Goal: Information Seeking & Learning: Learn about a topic

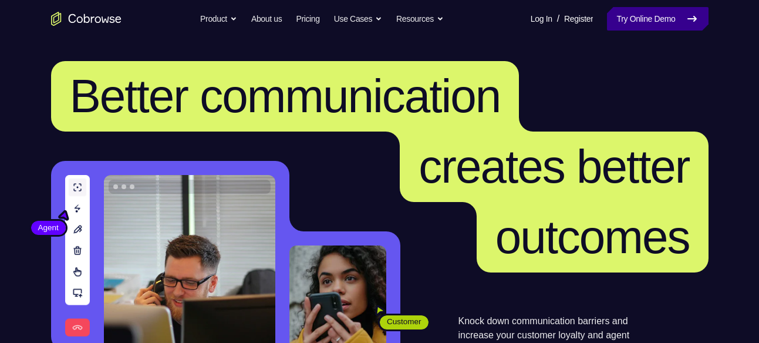
drag, startPoint x: 0, startPoint y: 0, endPoint x: 670, endPoint y: 22, distance: 670.8
click at [670, 22] on link "Try Online Demo" at bounding box center [657, 18] width 101 height 23
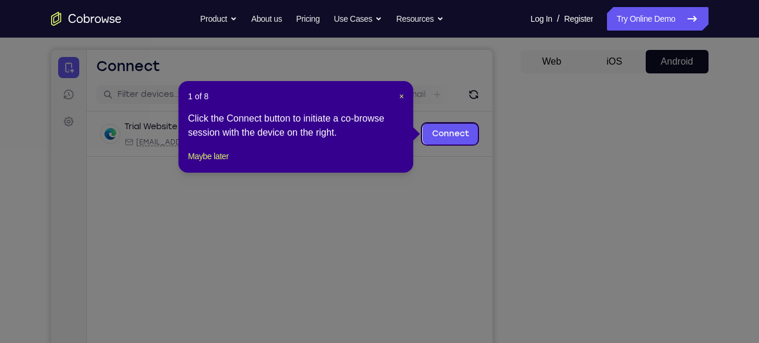
scroll to position [102, 0]
click at [400, 97] on span "×" at bounding box center [401, 96] width 5 height 9
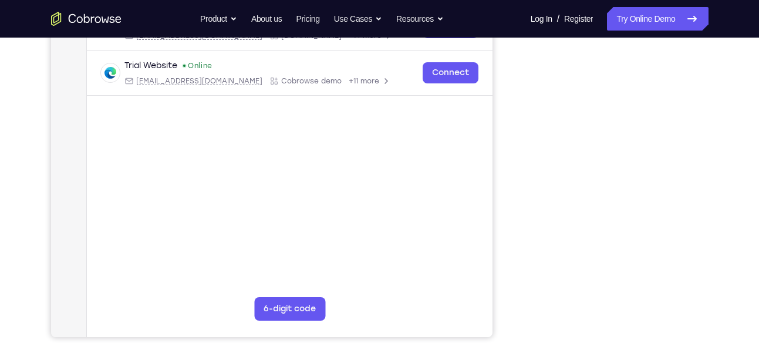
scroll to position [210, 0]
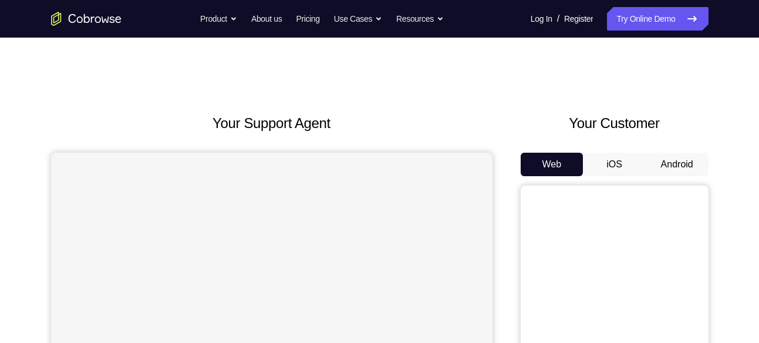
click at [675, 160] on button "Android" at bounding box center [677, 164] width 63 height 23
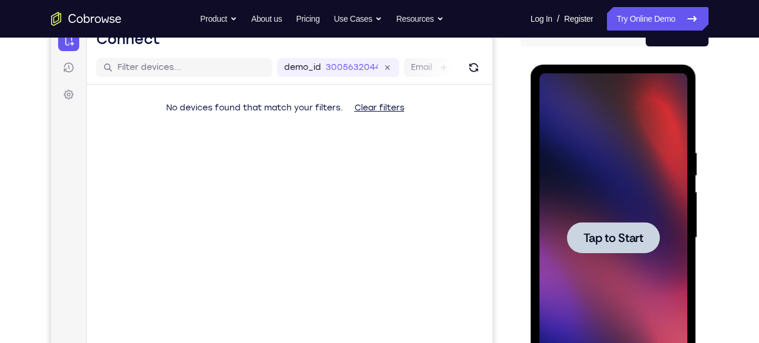
scroll to position [154, 0]
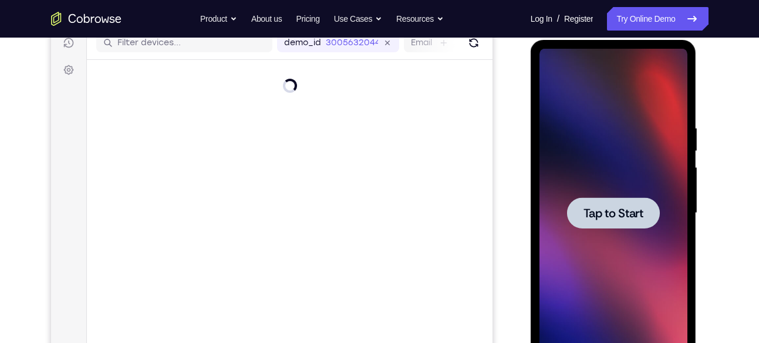
click at [606, 207] on span "Tap to Start" at bounding box center [614, 213] width 60 height 12
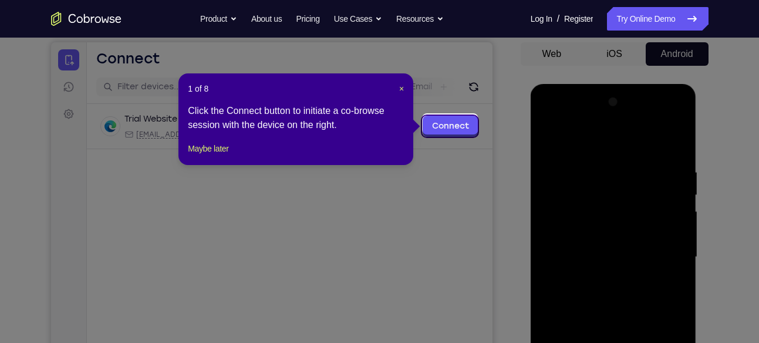
scroll to position [102, 0]
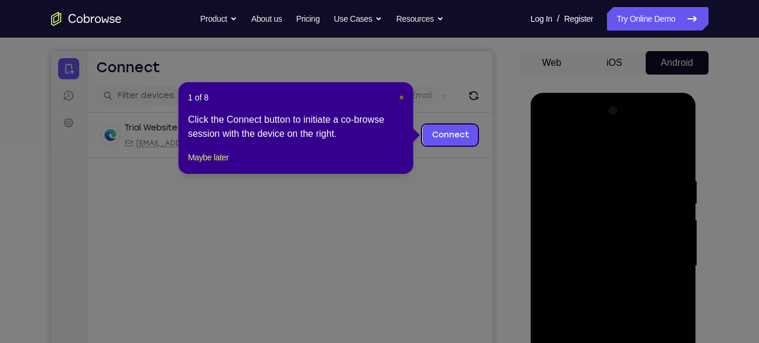
click at [402, 96] on span "×" at bounding box center [401, 97] width 5 height 9
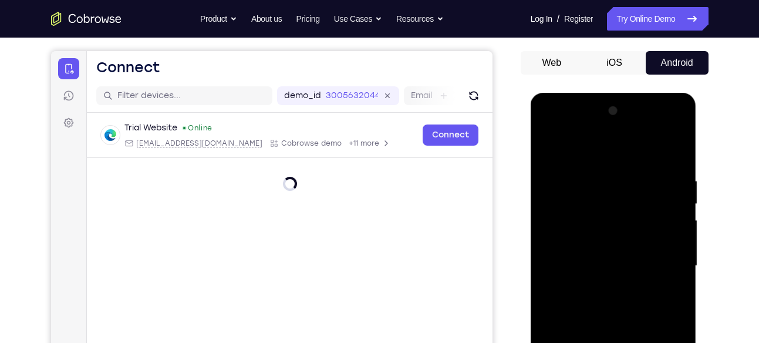
scroll to position [210, 0]
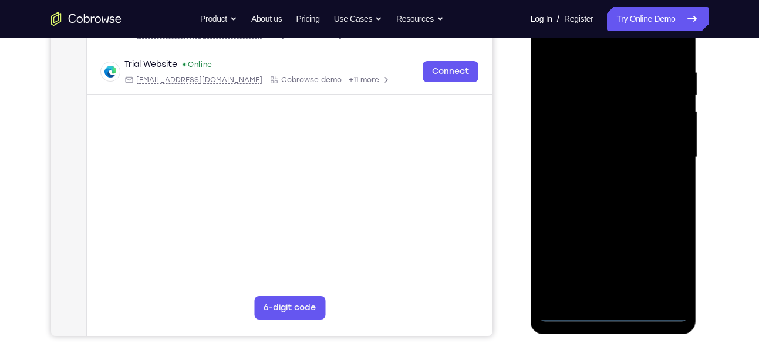
click at [615, 314] on div at bounding box center [614, 157] width 148 height 329
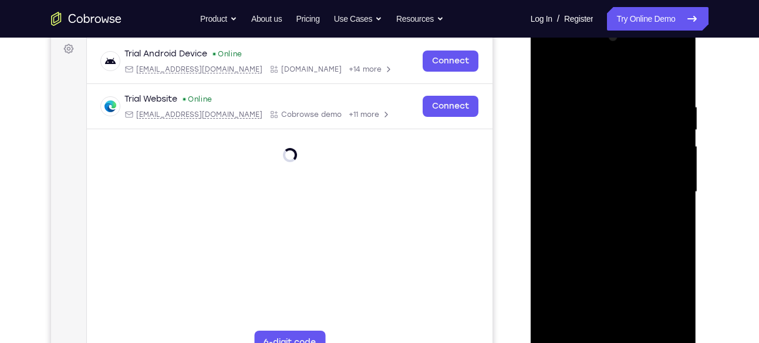
scroll to position [174, 0]
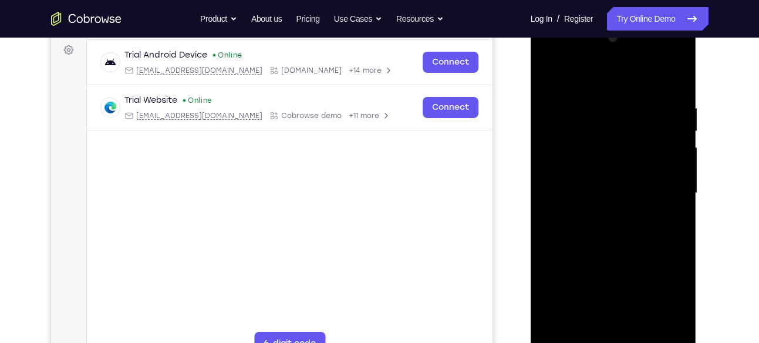
click at [665, 296] on div at bounding box center [614, 193] width 148 height 329
click at [616, 82] on div at bounding box center [614, 193] width 148 height 329
click at [659, 184] on div at bounding box center [614, 193] width 148 height 329
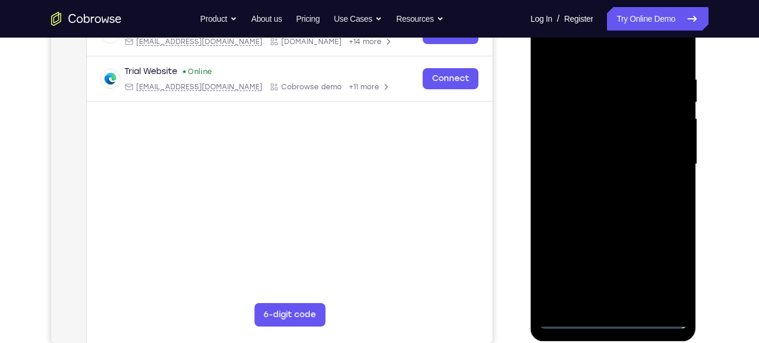
scroll to position [205, 0]
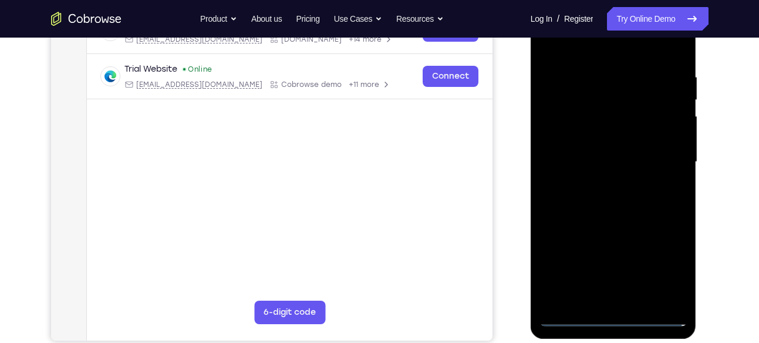
click at [599, 302] on div at bounding box center [614, 162] width 148 height 329
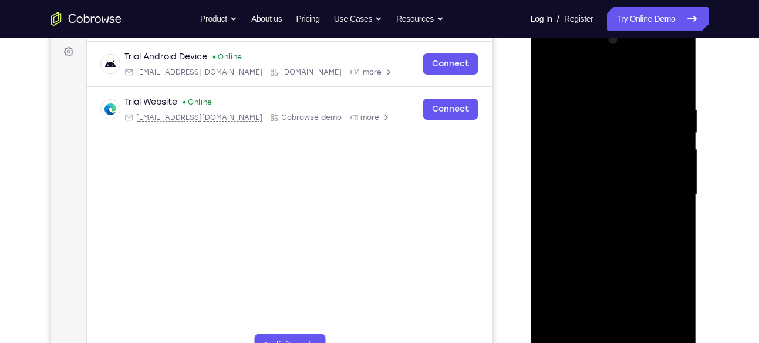
scroll to position [173, 0]
click at [604, 186] on div at bounding box center [614, 194] width 148 height 329
click at [589, 170] on div at bounding box center [614, 194] width 148 height 329
click at [604, 190] on div at bounding box center [614, 194] width 148 height 329
click at [584, 234] on div at bounding box center [614, 194] width 148 height 329
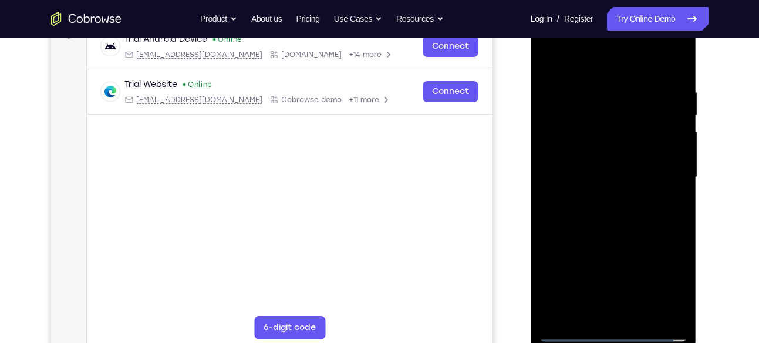
scroll to position [192, 0]
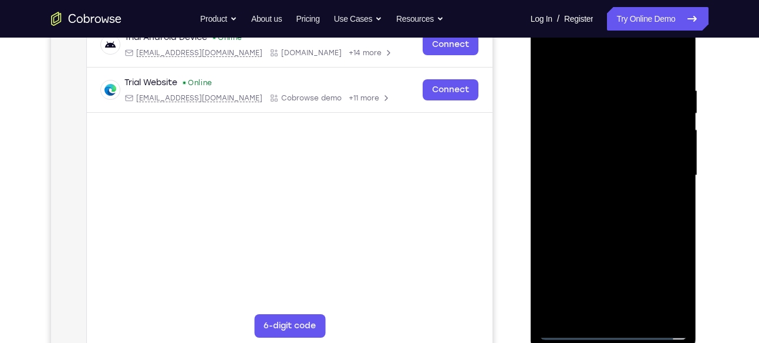
click at [604, 209] on div at bounding box center [614, 175] width 148 height 329
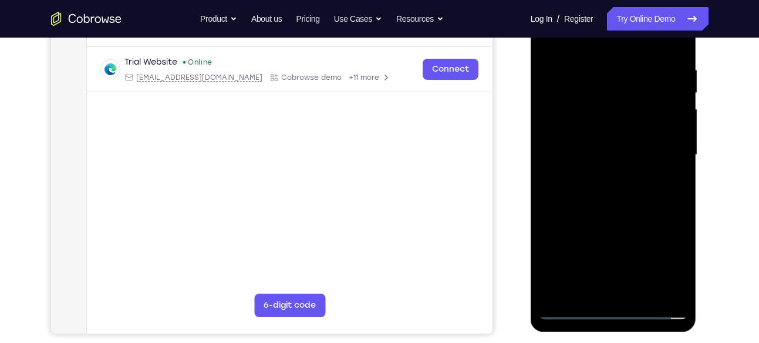
click at [672, 173] on div at bounding box center [614, 155] width 148 height 329
click at [563, 150] on div at bounding box center [614, 155] width 148 height 329
click at [566, 191] on div at bounding box center [614, 155] width 148 height 329
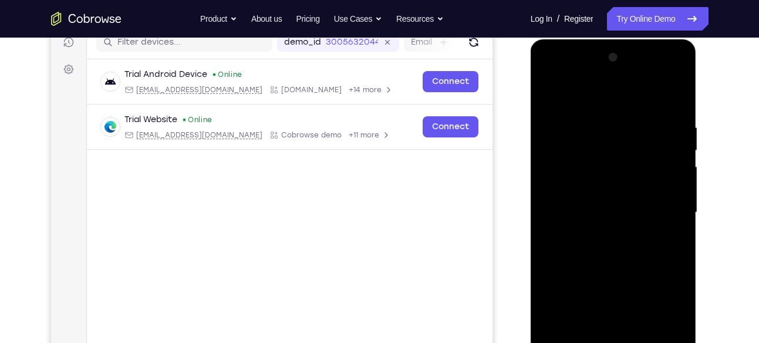
scroll to position [153, 0]
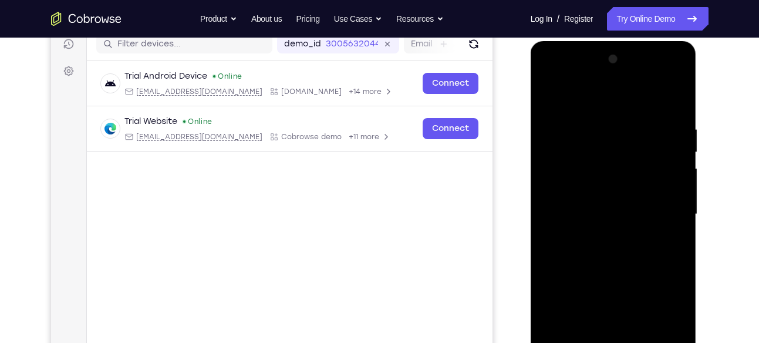
click at [609, 244] on div at bounding box center [614, 214] width 148 height 329
click at [663, 77] on div at bounding box center [614, 214] width 148 height 329
click at [574, 79] on div at bounding box center [614, 214] width 148 height 329
click at [564, 180] on div at bounding box center [614, 214] width 148 height 329
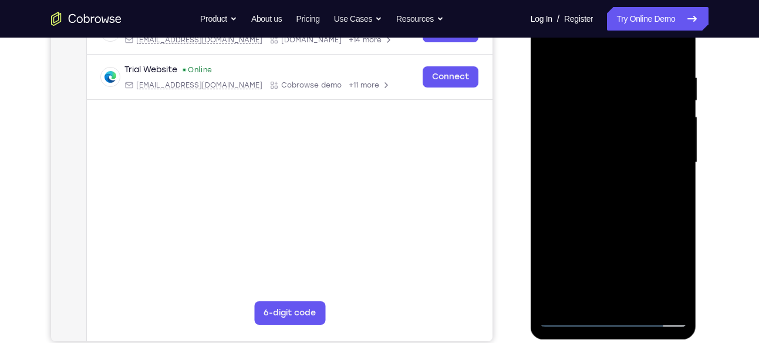
scroll to position [202, 0]
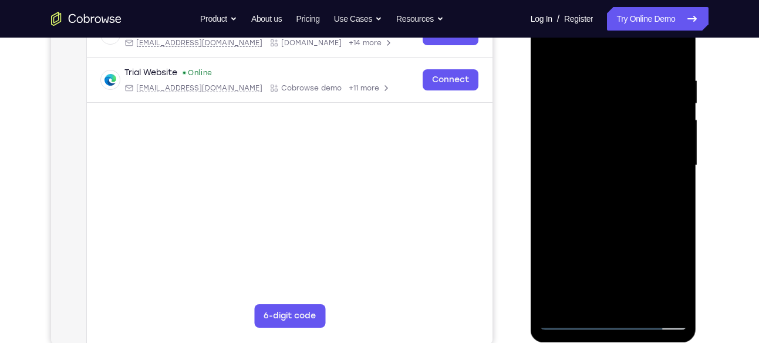
click at [608, 218] on div at bounding box center [614, 165] width 148 height 329
click at [598, 75] on div at bounding box center [614, 165] width 148 height 329
click at [674, 56] on div at bounding box center [614, 165] width 148 height 329
click at [673, 55] on div at bounding box center [614, 165] width 148 height 329
click at [633, 81] on div at bounding box center [614, 165] width 148 height 329
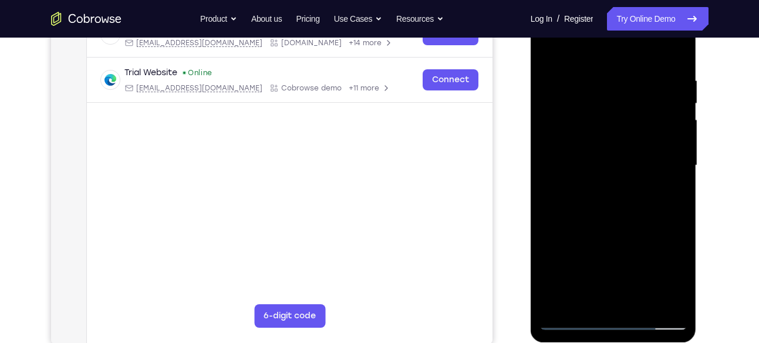
click at [667, 110] on div at bounding box center [614, 165] width 148 height 329
click at [672, 301] on div at bounding box center [614, 165] width 148 height 329
click at [672, 50] on div at bounding box center [614, 165] width 148 height 329
click at [642, 302] on div at bounding box center [614, 165] width 148 height 329
click at [619, 222] on div at bounding box center [614, 165] width 148 height 329
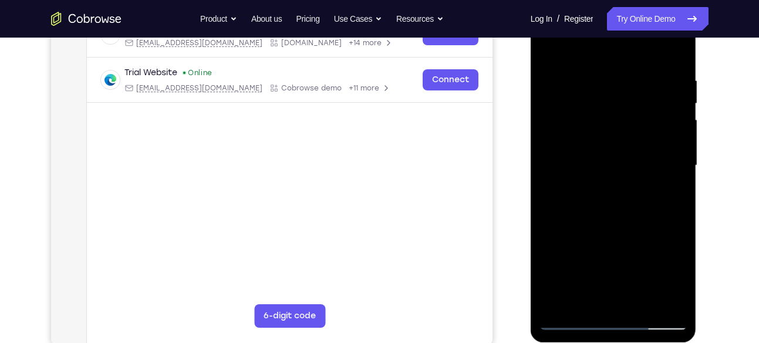
click at [597, 211] on div at bounding box center [614, 165] width 148 height 329
click at [608, 225] on div at bounding box center [614, 165] width 148 height 329
drag, startPoint x: 572, startPoint y: 194, endPoint x: 571, endPoint y: 166, distance: 28.2
click at [571, 166] on div at bounding box center [614, 165] width 148 height 329
click at [553, 46] on div at bounding box center [614, 165] width 148 height 329
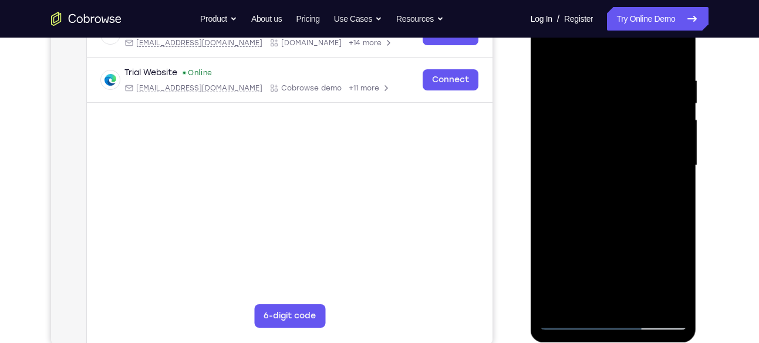
click at [641, 303] on div at bounding box center [614, 165] width 148 height 329
click at [585, 215] on div at bounding box center [614, 165] width 148 height 329
click at [584, 302] on div at bounding box center [614, 165] width 148 height 329
click at [629, 248] on div at bounding box center [614, 165] width 148 height 329
click at [673, 302] on div at bounding box center [614, 165] width 148 height 329
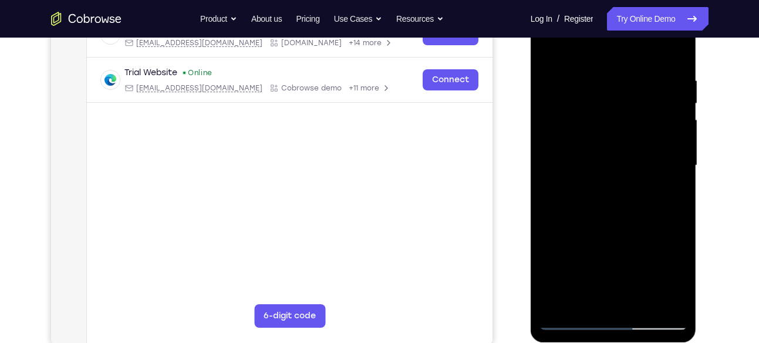
click at [616, 251] on div at bounding box center [614, 165] width 148 height 329
click at [673, 186] on div at bounding box center [614, 165] width 148 height 329
click at [547, 50] on div at bounding box center [614, 165] width 148 height 329
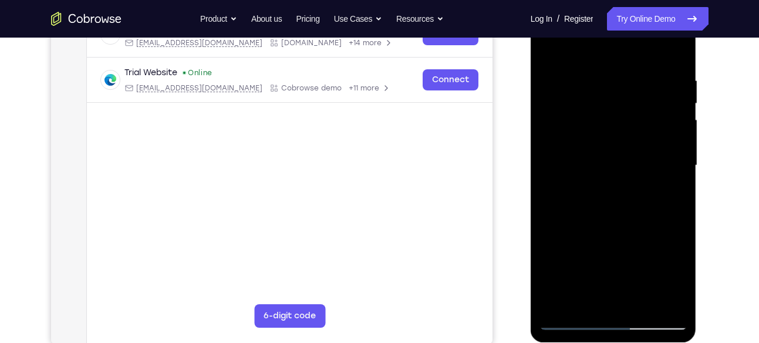
click at [549, 48] on div at bounding box center [614, 165] width 148 height 329
click at [670, 305] on div at bounding box center [614, 165] width 148 height 329
click at [587, 123] on div at bounding box center [614, 165] width 148 height 329
click at [551, 167] on div at bounding box center [614, 165] width 148 height 329
drag, startPoint x: 652, startPoint y: 105, endPoint x: 663, endPoint y: 214, distance: 109.8
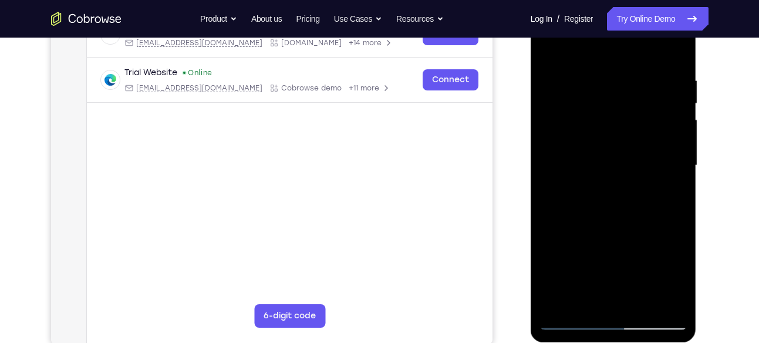
click at [663, 214] on div at bounding box center [614, 165] width 148 height 329
click at [565, 111] on div at bounding box center [614, 165] width 148 height 329
click at [551, 46] on div at bounding box center [614, 165] width 148 height 329
click at [613, 253] on div at bounding box center [614, 165] width 148 height 329
click at [628, 141] on div at bounding box center [614, 165] width 148 height 329
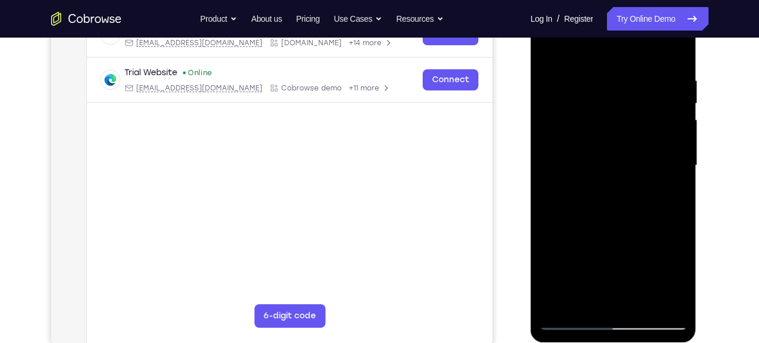
click at [611, 154] on div at bounding box center [614, 165] width 148 height 329
click at [664, 159] on div at bounding box center [614, 165] width 148 height 329
click at [598, 193] on div at bounding box center [614, 165] width 148 height 329
click at [679, 302] on div at bounding box center [614, 165] width 148 height 329
click at [627, 294] on div at bounding box center [614, 165] width 148 height 329
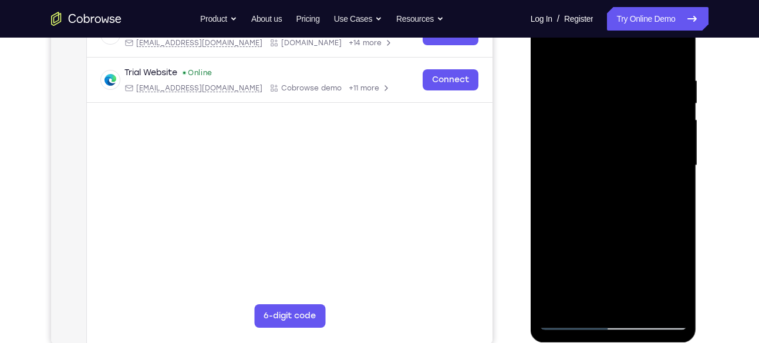
click at [676, 123] on div at bounding box center [614, 165] width 148 height 329
drag, startPoint x: 611, startPoint y: 239, endPoint x: 611, endPoint y: 173, distance: 65.8
click at [611, 173] on div at bounding box center [614, 165] width 148 height 329
drag, startPoint x: 628, startPoint y: 235, endPoint x: 631, endPoint y: 212, distance: 23.7
click at [631, 212] on div at bounding box center [614, 165] width 148 height 329
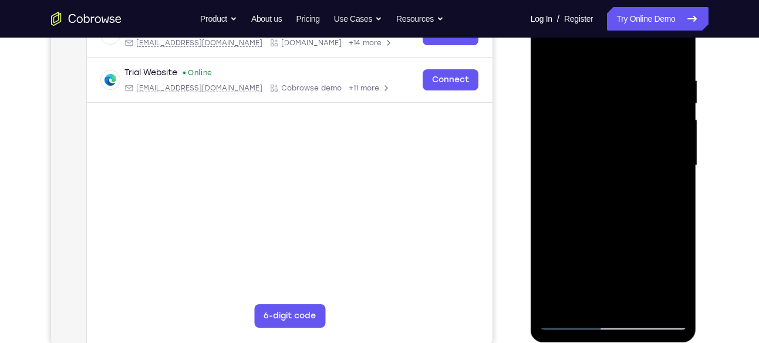
drag, startPoint x: 629, startPoint y: 238, endPoint x: 641, endPoint y: 183, distance: 57.0
click at [641, 183] on div at bounding box center [614, 165] width 148 height 329
drag, startPoint x: 627, startPoint y: 198, endPoint x: 631, endPoint y: 230, distance: 31.3
click at [631, 230] on div at bounding box center [614, 165] width 148 height 329
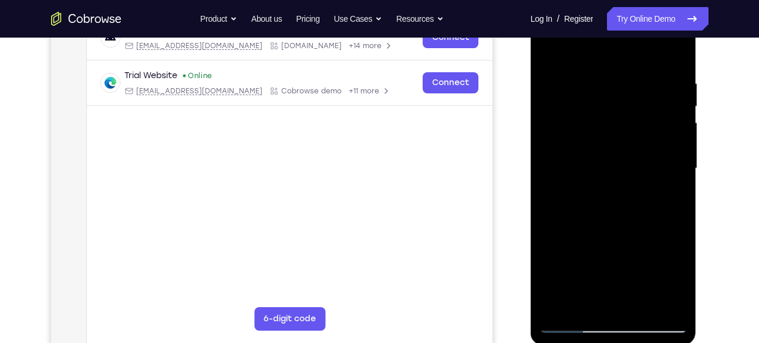
scroll to position [201, 0]
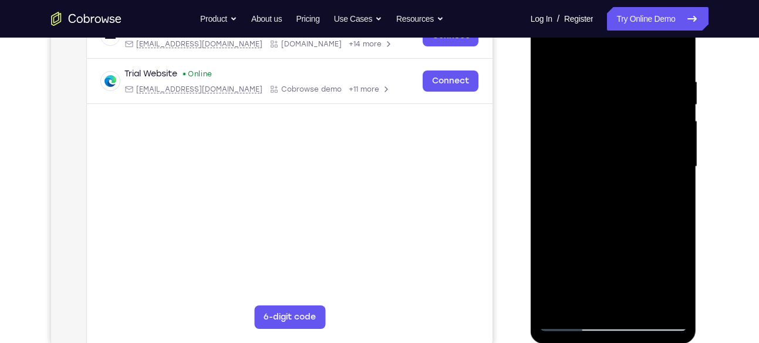
drag, startPoint x: 626, startPoint y: 213, endPoint x: 619, endPoint y: 127, distance: 86.6
click at [619, 127] on div at bounding box center [614, 166] width 148 height 329
drag, startPoint x: 621, startPoint y: 201, endPoint x: 622, endPoint y: 80, distance: 121.5
click at [622, 80] on div at bounding box center [614, 166] width 148 height 329
drag, startPoint x: 639, startPoint y: 176, endPoint x: 661, endPoint y: 329, distance: 154.3
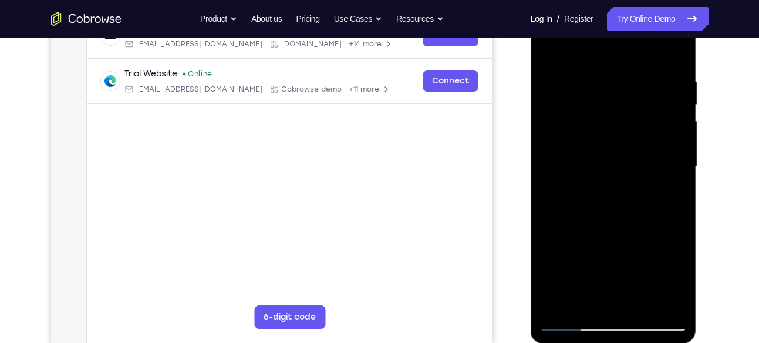
click at [661, 329] on div at bounding box center [614, 166] width 148 height 329
drag, startPoint x: 636, startPoint y: 217, endPoint x: 638, endPoint y: 150, distance: 66.9
click at [638, 150] on div at bounding box center [614, 166] width 148 height 329
click at [571, 322] on div at bounding box center [614, 166] width 148 height 329
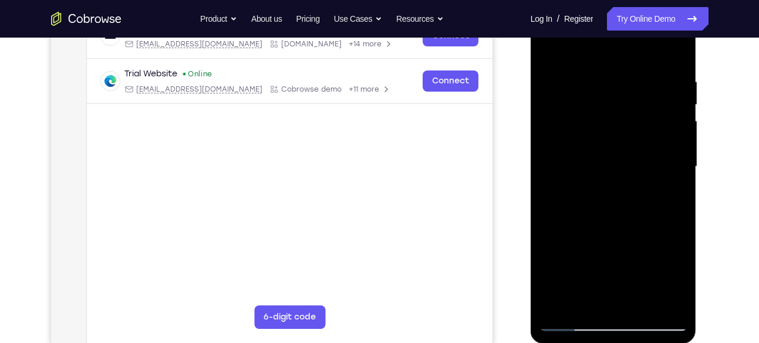
click at [571, 322] on div at bounding box center [614, 166] width 148 height 329
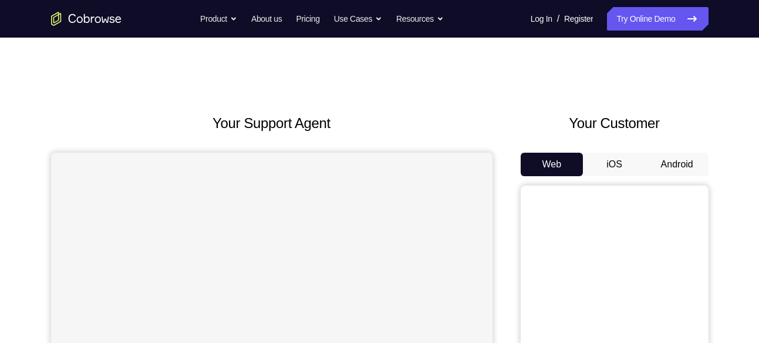
click at [695, 165] on button "Android" at bounding box center [677, 164] width 63 height 23
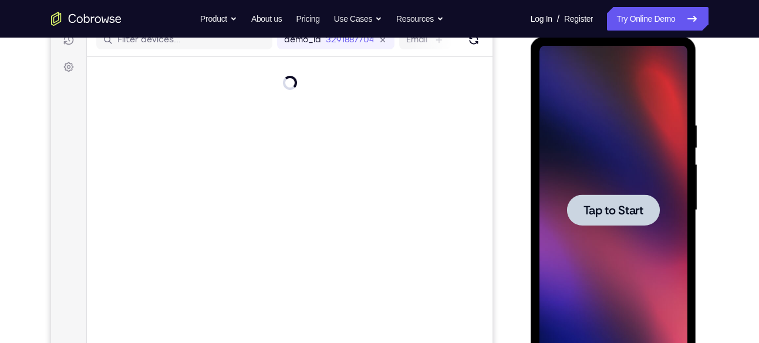
click at [594, 206] on span "Tap to Start" at bounding box center [614, 210] width 60 height 12
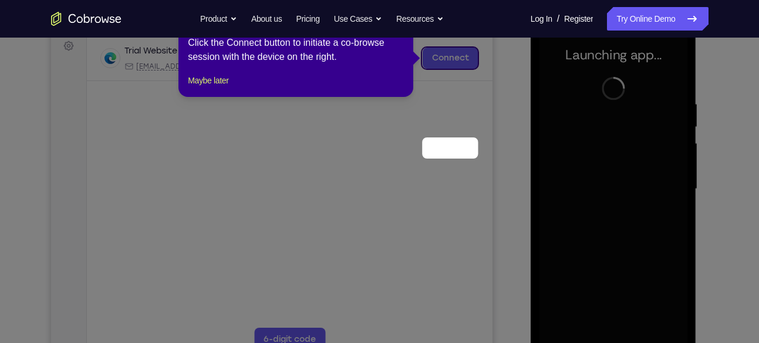
scroll to position [84, 0]
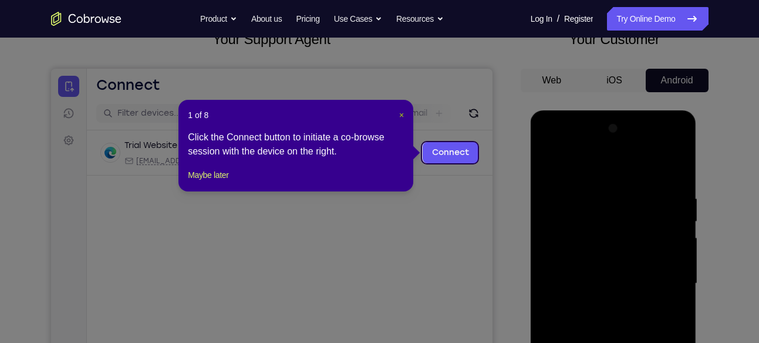
click at [402, 112] on span "×" at bounding box center [401, 114] width 5 height 9
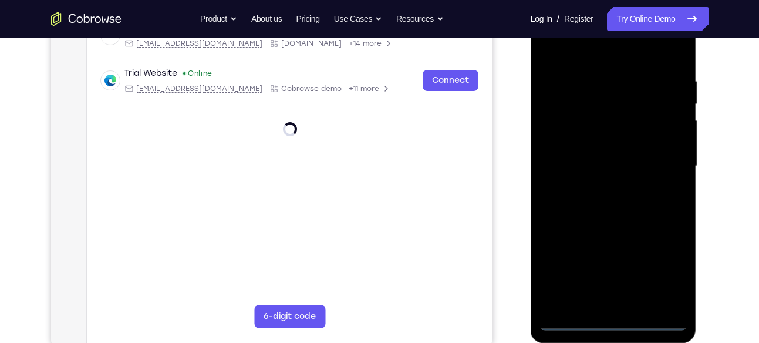
scroll to position [203, 0]
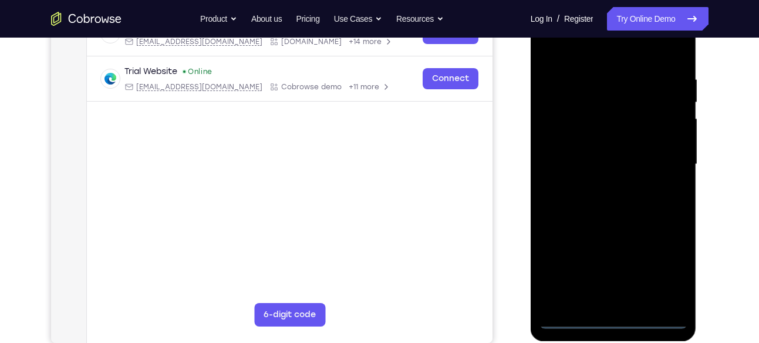
click at [616, 318] on div at bounding box center [614, 164] width 148 height 329
click at [666, 272] on div at bounding box center [614, 164] width 148 height 329
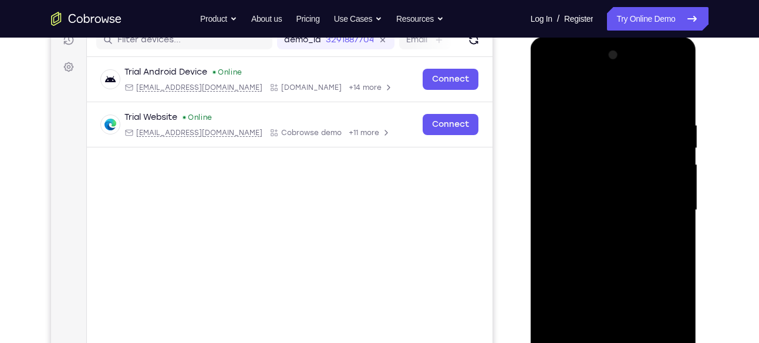
scroll to position [151, 0]
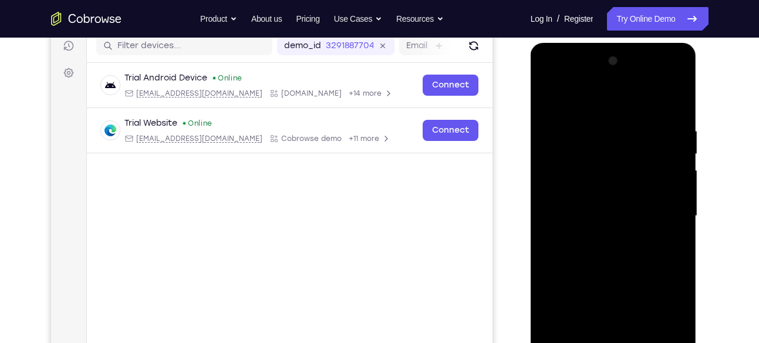
click at [582, 100] on div at bounding box center [614, 216] width 148 height 329
click at [662, 205] on div at bounding box center [614, 216] width 148 height 329
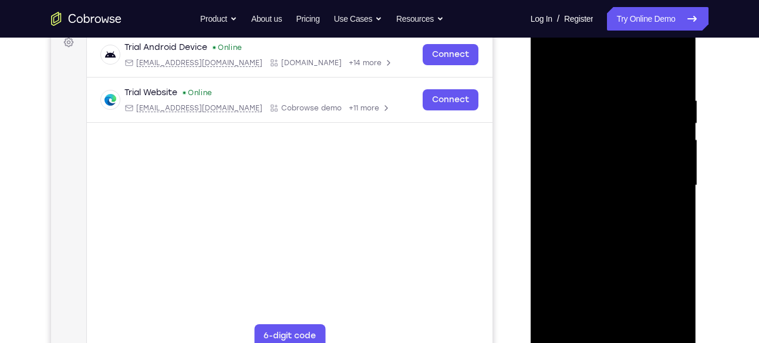
scroll to position [183, 0]
click at [604, 204] on div at bounding box center [614, 185] width 148 height 329
click at [636, 176] on div at bounding box center [614, 185] width 148 height 329
click at [601, 162] on div at bounding box center [614, 185] width 148 height 329
click at [582, 181] on div at bounding box center [614, 185] width 148 height 329
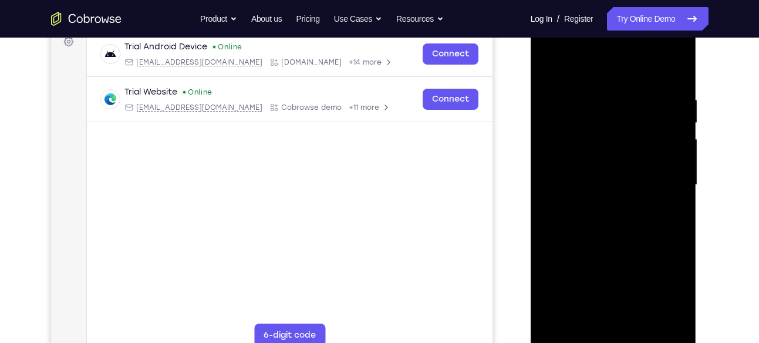
click at [567, 220] on div at bounding box center [614, 185] width 148 height 329
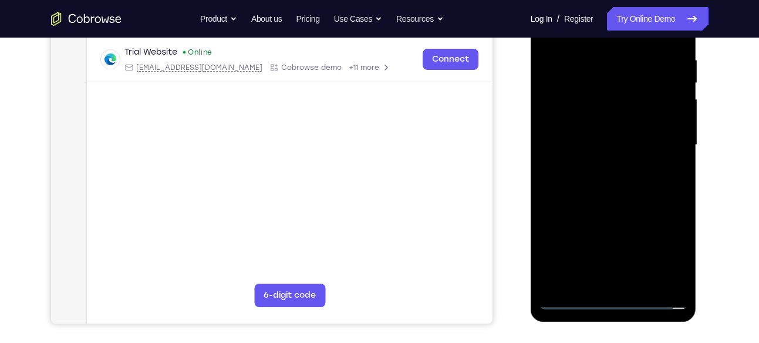
click at [589, 176] on div at bounding box center [614, 145] width 148 height 329
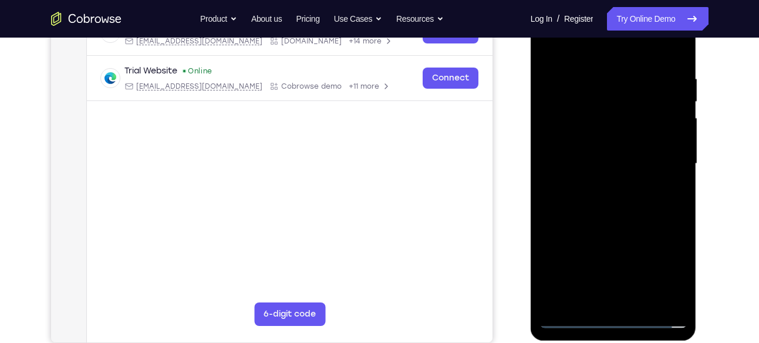
scroll to position [204, 0]
click at [629, 218] on div at bounding box center [614, 163] width 148 height 329
click at [594, 66] on div at bounding box center [614, 163] width 148 height 329
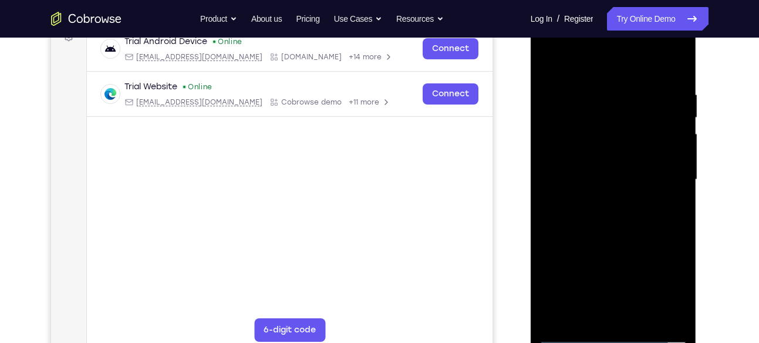
click at [668, 173] on div at bounding box center [614, 179] width 148 height 329
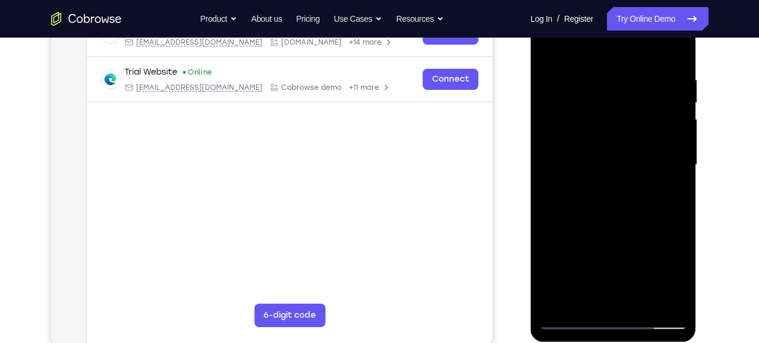
scroll to position [201, 0]
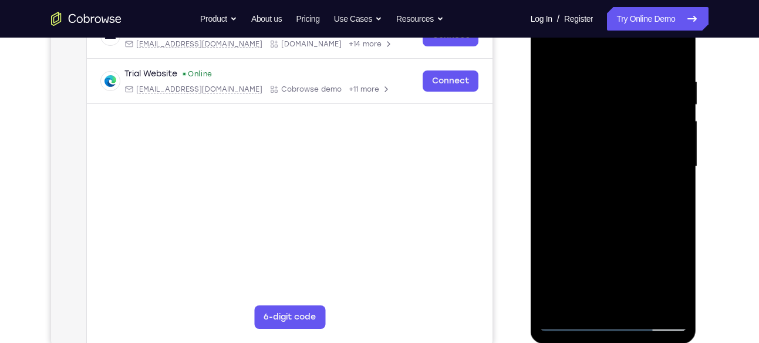
click at [668, 164] on div at bounding box center [614, 166] width 148 height 329
click at [548, 174] on div at bounding box center [614, 166] width 148 height 329
click at [674, 50] on div at bounding box center [614, 166] width 148 height 329
click at [675, 50] on div at bounding box center [614, 166] width 148 height 329
click at [577, 71] on div at bounding box center [614, 166] width 148 height 329
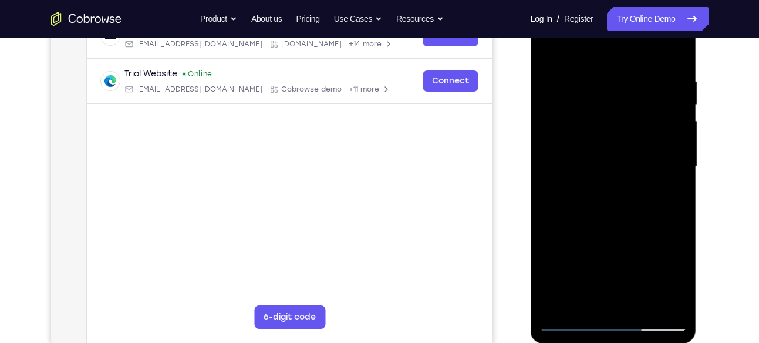
drag, startPoint x: 603, startPoint y: 218, endPoint x: 594, endPoint y: 109, distance: 109.6
click at [594, 109] on div at bounding box center [614, 166] width 148 height 329
click at [555, 303] on div at bounding box center [614, 166] width 148 height 329
click at [678, 49] on div at bounding box center [614, 166] width 148 height 329
click at [580, 69] on div at bounding box center [614, 166] width 148 height 329
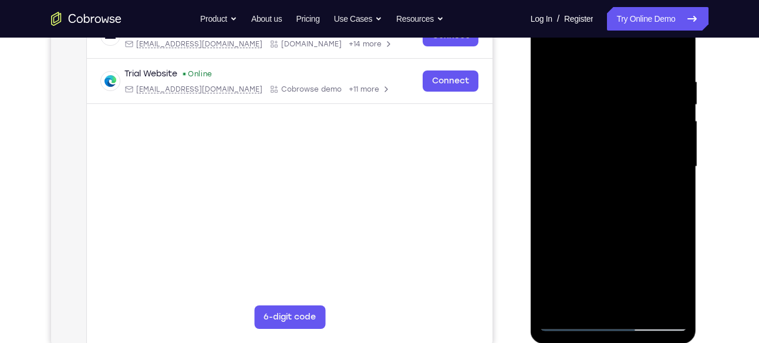
drag, startPoint x: 579, startPoint y: 188, endPoint x: 567, endPoint y: 71, distance: 118.1
click at [567, 71] on div at bounding box center [614, 166] width 148 height 329
click at [584, 247] on div at bounding box center [614, 166] width 148 height 329
drag, startPoint x: 594, startPoint y: 190, endPoint x: 597, endPoint y: 292, distance: 101.6
click at [597, 292] on div at bounding box center [614, 166] width 148 height 329
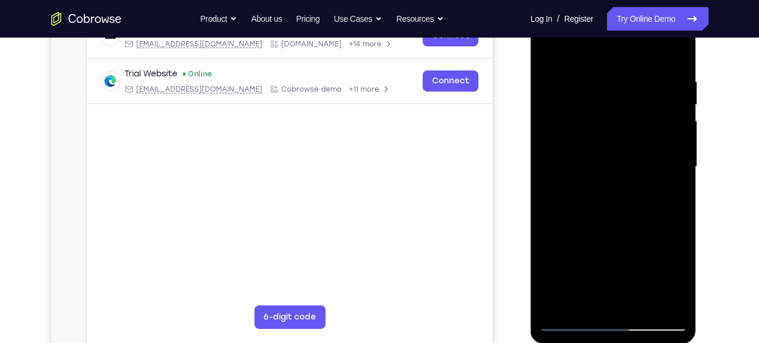
click at [560, 308] on div at bounding box center [614, 166] width 148 height 329
click at [558, 309] on div at bounding box center [614, 166] width 148 height 329
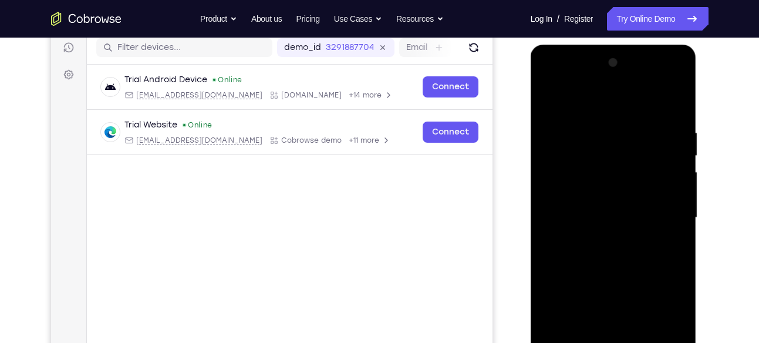
scroll to position [150, 0]
drag, startPoint x: 622, startPoint y: 104, endPoint x: 632, endPoint y: 227, distance: 123.7
click at [632, 227] on div at bounding box center [614, 217] width 148 height 329
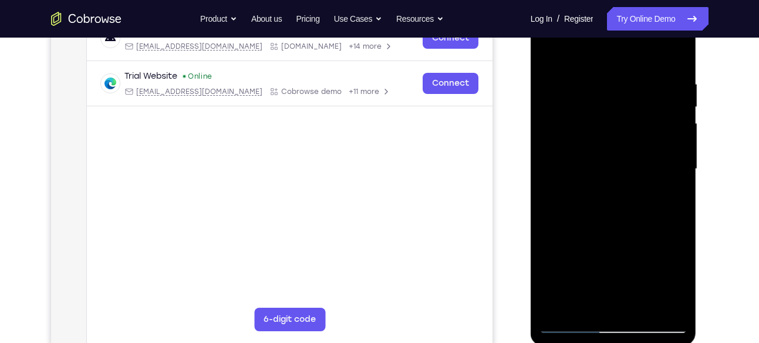
scroll to position [200, 0]
click at [595, 81] on div at bounding box center [614, 168] width 148 height 329
click at [662, 141] on div at bounding box center [614, 168] width 148 height 329
click at [556, 166] on div at bounding box center [614, 168] width 148 height 329
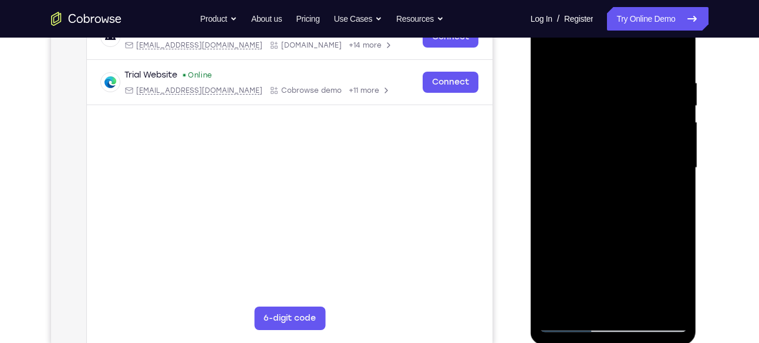
click at [650, 163] on div at bounding box center [614, 168] width 148 height 329
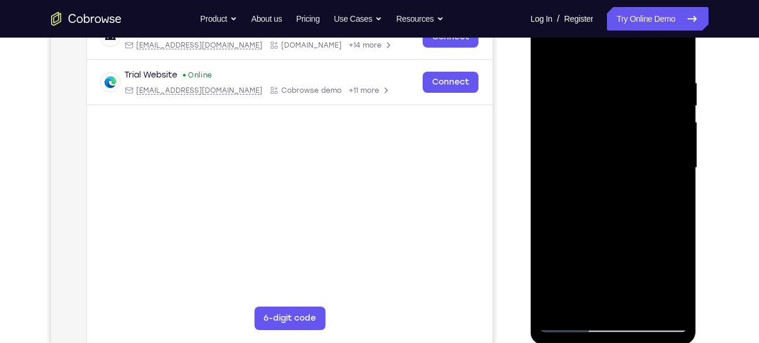
click at [670, 52] on div at bounding box center [614, 168] width 148 height 329
drag, startPoint x: 633, startPoint y: 107, endPoint x: 619, endPoint y: 234, distance: 127.6
click at [619, 234] on div at bounding box center [614, 168] width 148 height 329
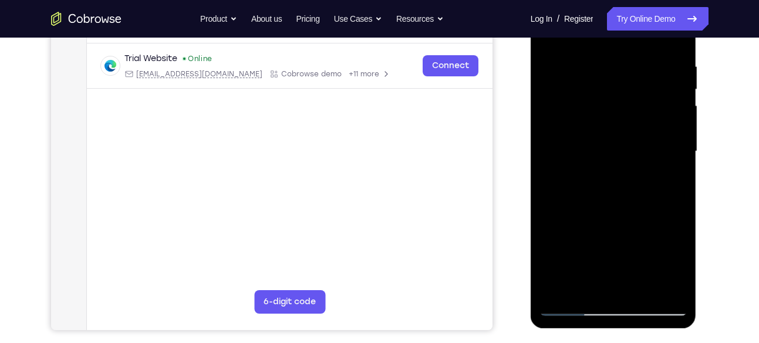
scroll to position [217, 0]
click at [442, 150] on main "demo_id 3291887704 3291887704 Email User ID Device ID Device name 6-digit code …" at bounding box center [289, 160] width 406 height 393
click at [707, 70] on div at bounding box center [615, 149] width 188 height 361
click at [667, 254] on div at bounding box center [614, 150] width 148 height 329
drag, startPoint x: 625, startPoint y: 230, endPoint x: 626, endPoint y: 166, distance: 64.0
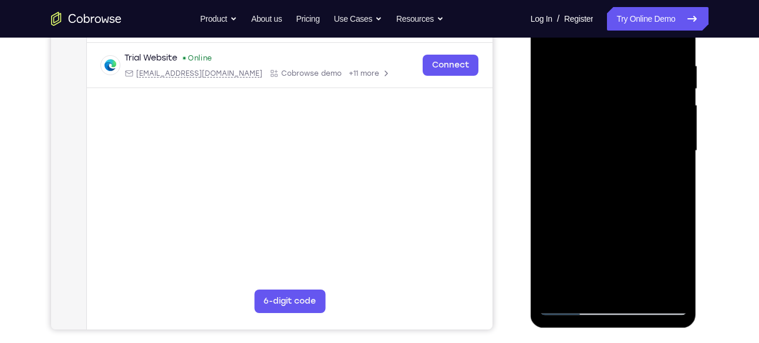
click at [626, 166] on div at bounding box center [614, 150] width 148 height 329
click at [679, 43] on div at bounding box center [614, 150] width 148 height 329
